Goal: Task Accomplishment & Management: Use online tool/utility

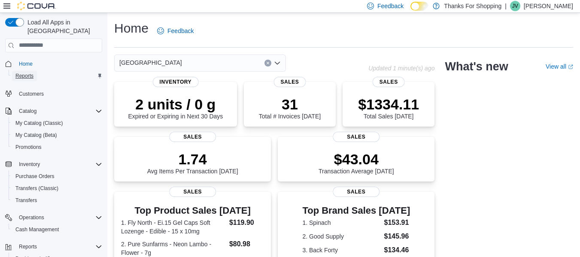
click at [30, 73] on span "Reports" at bounding box center [24, 76] width 18 height 7
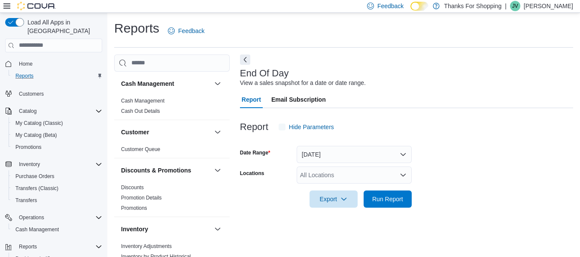
scroll to position [14, 0]
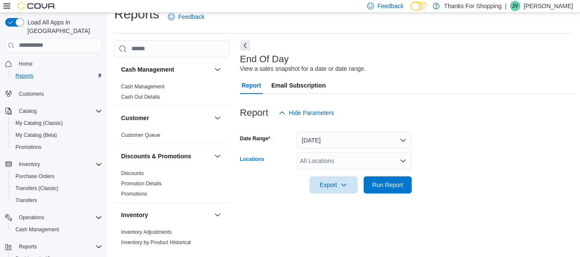
click at [334, 163] on div "All Locations" at bounding box center [354, 161] width 115 height 17
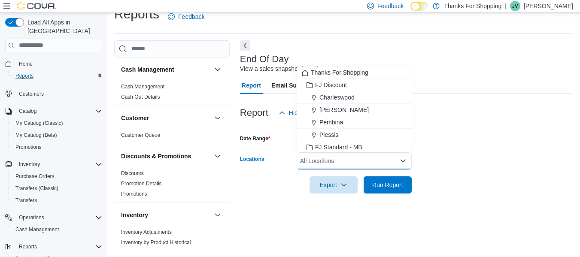
scroll to position [43, 0]
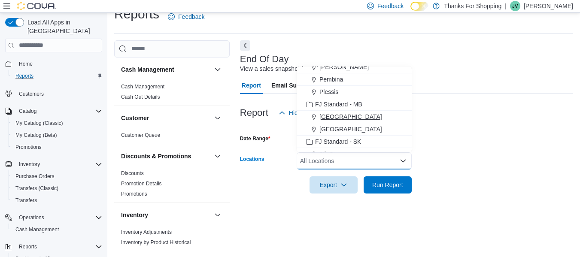
click at [336, 115] on span "[GEOGRAPHIC_DATA]" at bounding box center [351, 117] width 63 height 9
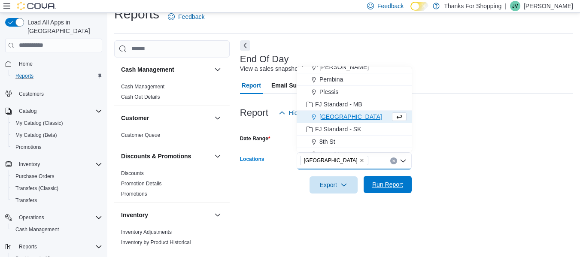
click at [386, 185] on span "Run Report" at bounding box center [387, 184] width 31 height 9
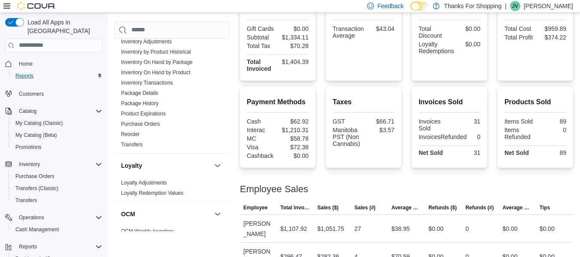
scroll to position [129, 0]
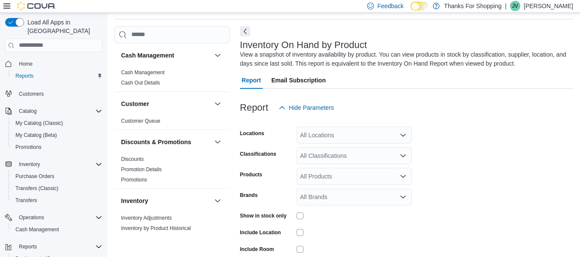
scroll to position [29, 0]
click at [348, 139] on div "All Locations" at bounding box center [354, 134] width 115 height 17
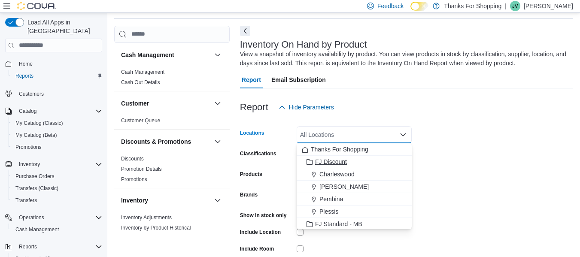
scroll to position [43, 0]
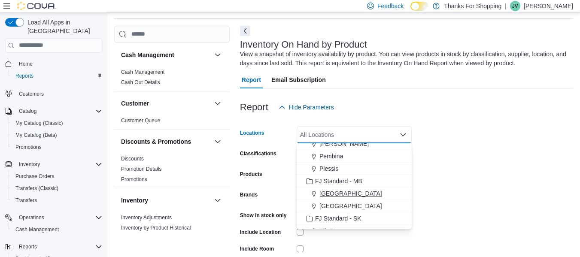
click at [342, 190] on span "[GEOGRAPHIC_DATA]" at bounding box center [351, 193] width 63 height 9
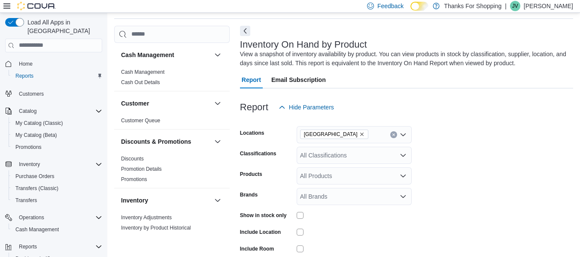
click at [461, 171] on form "Locations Grant Park Classifications All Classifications Products All Products …" at bounding box center [406, 206] width 333 height 180
click at [295, 215] on div "Show in stock only" at bounding box center [326, 215] width 172 height 13
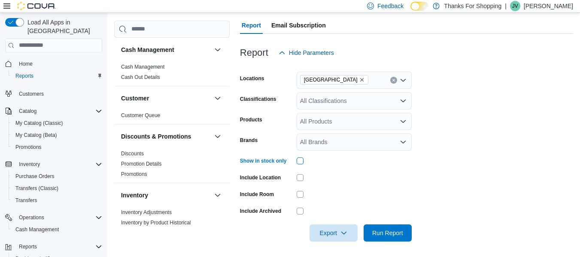
scroll to position [85, 0]
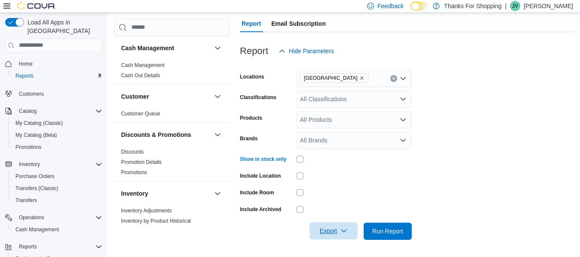
click at [349, 231] on span "Export" at bounding box center [334, 231] width 38 height 17
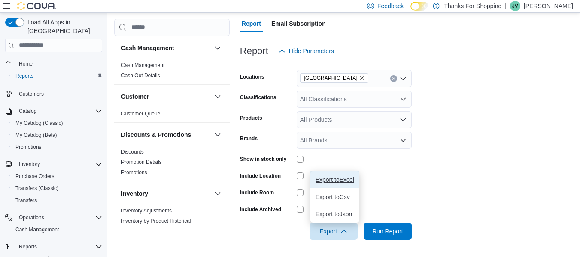
click at [342, 179] on span "Export to Excel" at bounding box center [335, 180] width 39 height 7
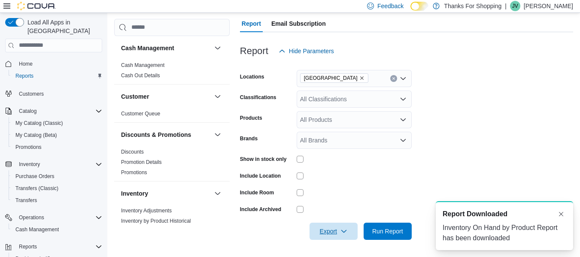
scroll to position [0, 0]
